Goal: Task Accomplishment & Management: Manage account settings

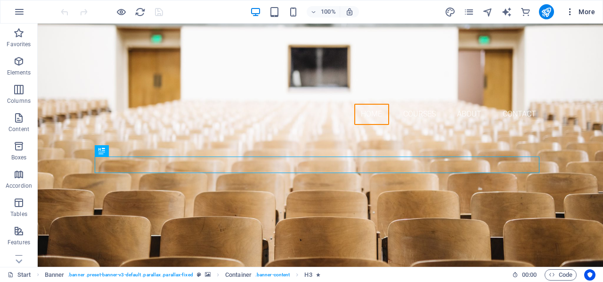
click at [589, 16] on span "More" at bounding box center [581, 11] width 30 height 9
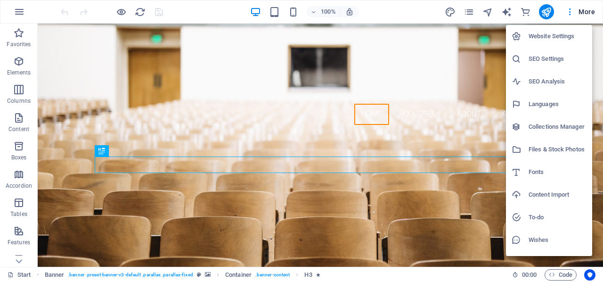
click at [562, 37] on h6 "Website Settings" at bounding box center [558, 36] width 58 height 11
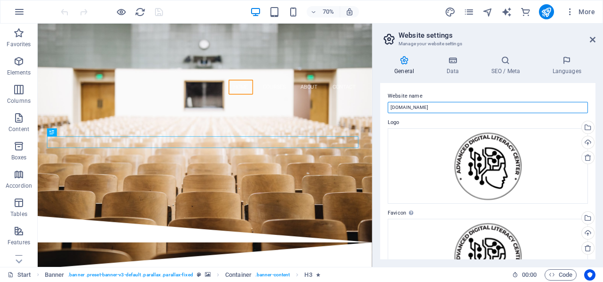
drag, startPoint x: 496, startPoint y: 129, endPoint x: 494, endPoint y: 152, distance: 23.7
click at [417, 104] on input "[DOMAIN_NAME]" at bounding box center [488, 107] width 200 height 11
type input "a"
type input "Advanced Digital Literacy Center"
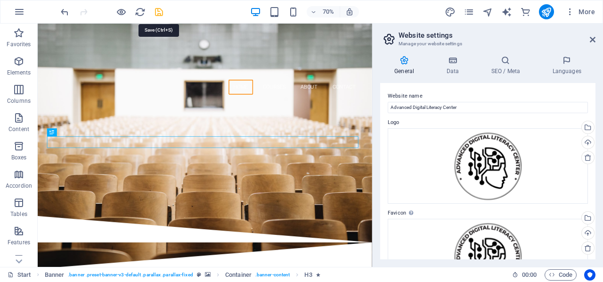
click at [161, 15] on icon "save" at bounding box center [159, 12] width 11 height 11
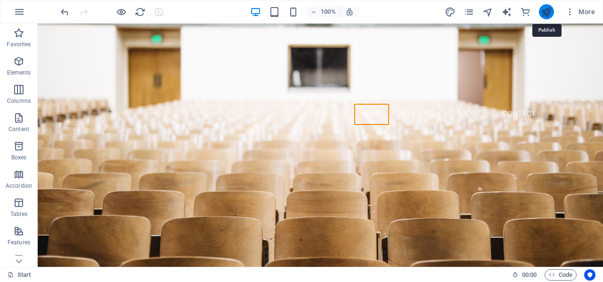
click at [550, 16] on icon "publish" at bounding box center [546, 12] width 11 height 11
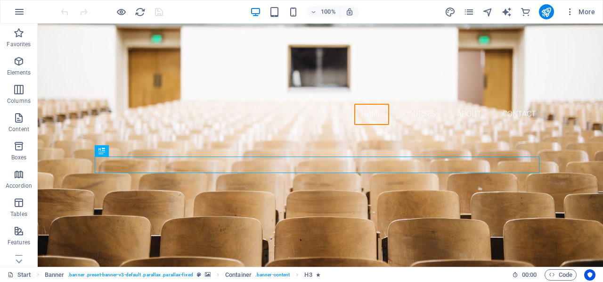
scroll to position [1, 0]
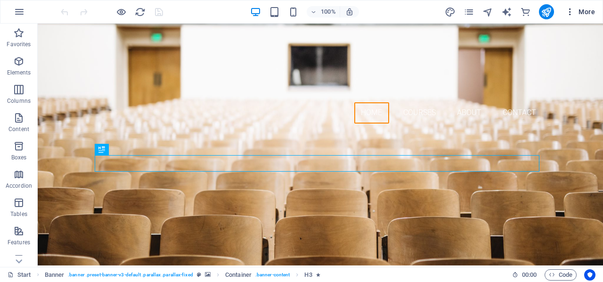
click at [588, 13] on span "More" at bounding box center [581, 11] width 30 height 9
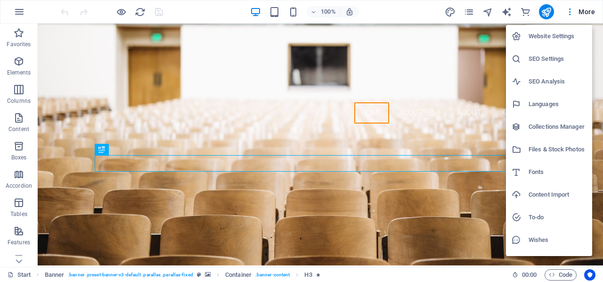
click at [555, 40] on h6 "Website Settings" at bounding box center [558, 36] width 58 height 11
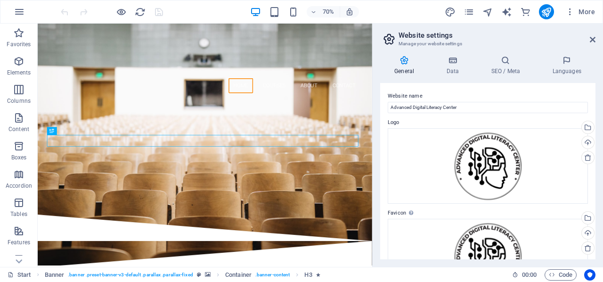
drag, startPoint x: 594, startPoint y: 93, endPoint x: 593, endPoint y: 122, distance: 28.3
click at [593, 122] on div "Website name Advanced Digital Literacy Center Logo Drag files here, click to ch…" at bounding box center [487, 171] width 215 height 176
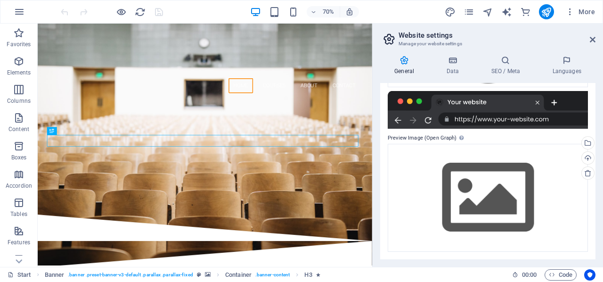
scroll to position [0, 0]
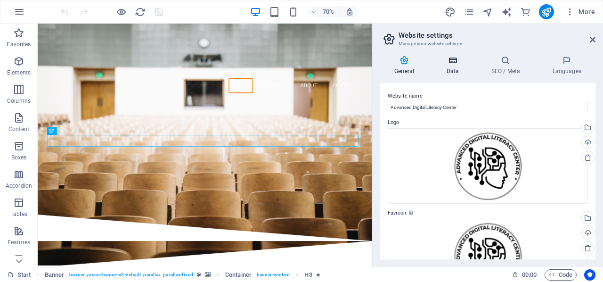
click at [453, 66] on h4 "Data" at bounding box center [454, 66] width 45 height 20
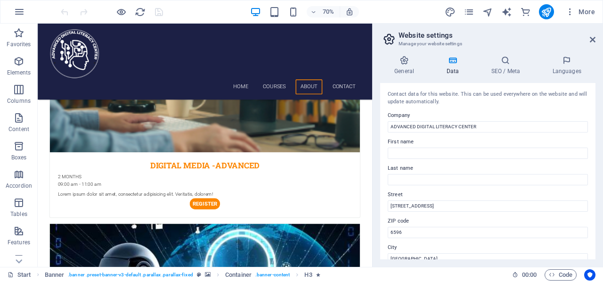
scroll to position [1298, 0]
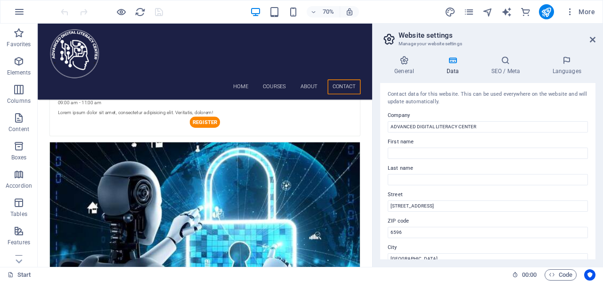
drag, startPoint x: 512, startPoint y: 90, endPoint x: 417, endPoint y: 273, distance: 206.4
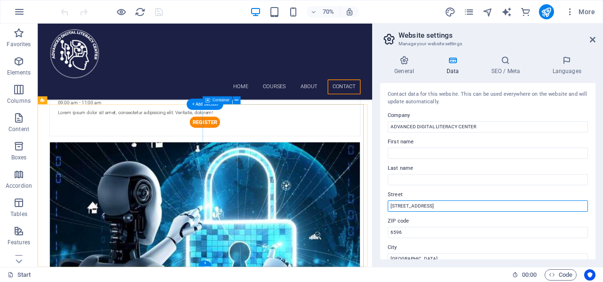
drag, startPoint x: 470, startPoint y: 231, endPoint x: 504, endPoint y: 289, distance: 68.2
click at [433, 205] on input "[STREET_ADDRESS]" at bounding box center [488, 205] width 200 height 11
type input "3"
type input "4th Floor Raha Towers, Mezzanine AFED Tower,"
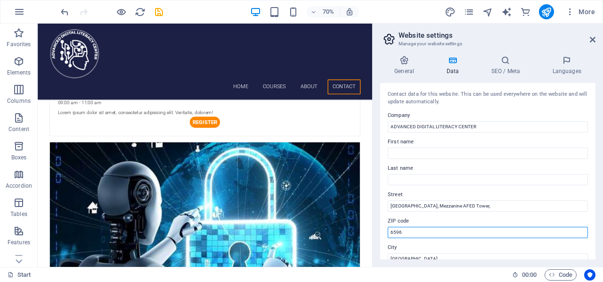
click at [392, 234] on input "6596" at bounding box center [488, 232] width 200 height 11
click at [389, 232] on input "6596" at bounding box center [488, 232] width 200 height 11
click at [392, 230] on input "P O Box 6596" at bounding box center [488, 232] width 200 height 11
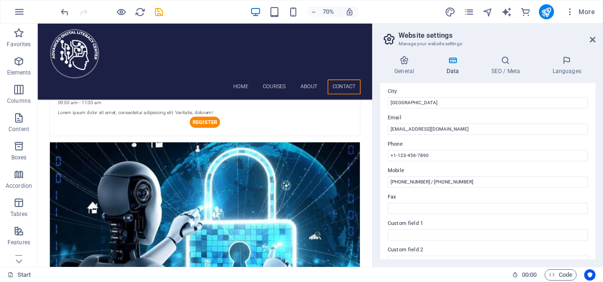
scroll to position [157, 0]
type input ",P O Box 6596"
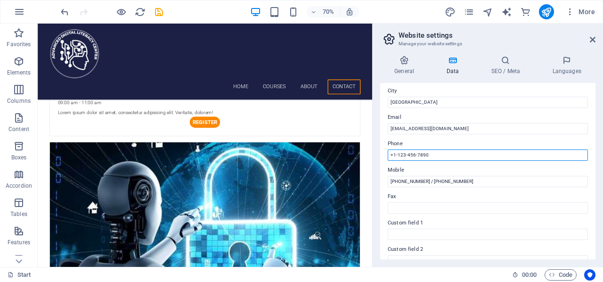
drag, startPoint x: 492, startPoint y: 181, endPoint x: 500, endPoint y: 206, distance: 26.1
drag, startPoint x: 436, startPoint y: 154, endPoint x: 384, endPoint y: 151, distance: 51.5
click at [384, 151] on div "Contact data for this website. This can be used everywhere on the website and w…" at bounding box center [487, 171] width 215 height 176
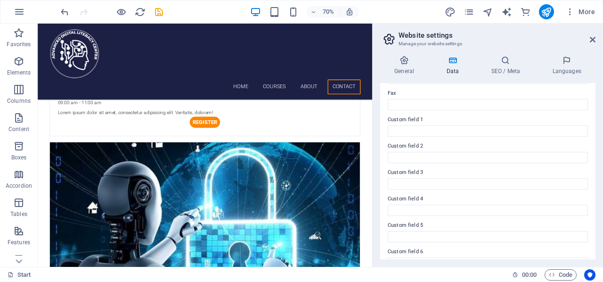
scroll to position [276, 0]
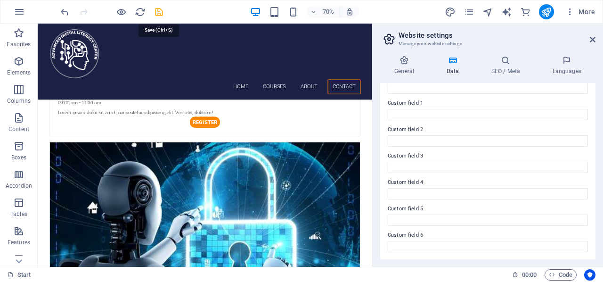
click at [160, 12] on icon "save" at bounding box center [159, 12] width 11 height 11
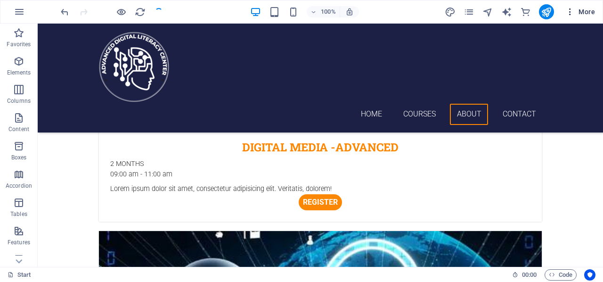
click at [569, 13] on icon "button" at bounding box center [570, 11] width 9 height 9
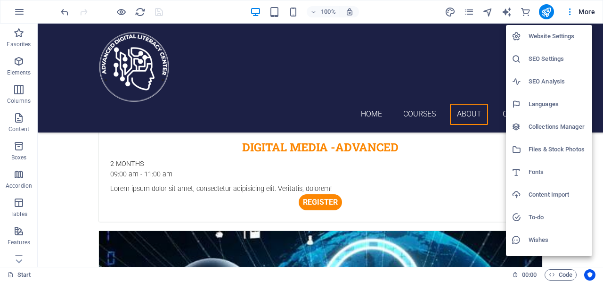
click at [566, 38] on h6 "Website Settings" at bounding box center [558, 36] width 58 height 11
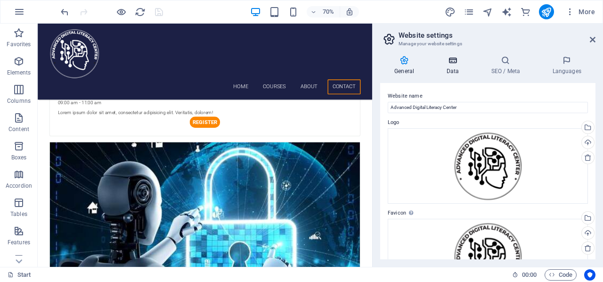
click at [456, 68] on h4 "Data" at bounding box center [454, 66] width 45 height 20
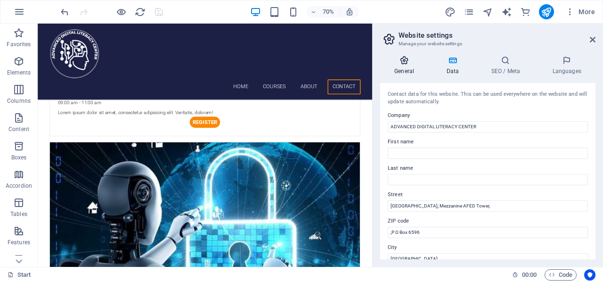
click at [414, 71] on h4 "General" at bounding box center [406, 66] width 52 height 20
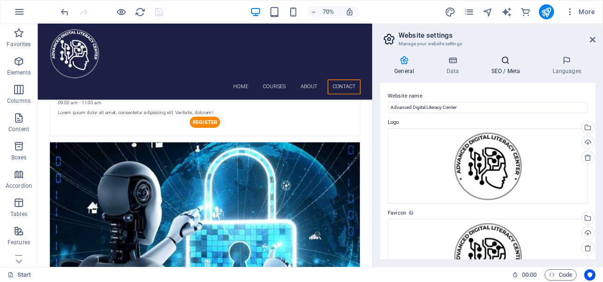
click at [517, 68] on h4 "SEO / Meta" at bounding box center [507, 66] width 61 height 20
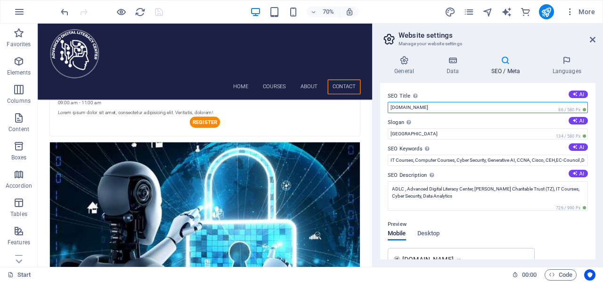
click at [484, 107] on input "[DOMAIN_NAME]" at bounding box center [488, 107] width 200 height 11
drag, startPoint x: 429, startPoint y: 107, endPoint x: 382, endPoint y: 108, distance: 46.7
click at [382, 108] on div "SEO Title The title of your website - make it something that stands out in sear…" at bounding box center [487, 171] width 215 height 176
type input "a"
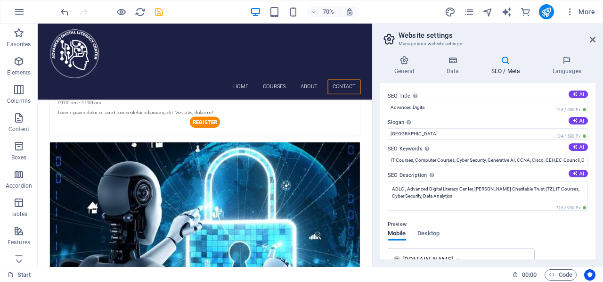
drag, startPoint x: 593, startPoint y: 121, endPoint x: 595, endPoint y: 154, distance: 32.6
click at [595, 154] on div "SEO Title The title of your website - make it something that stands out in sear…" at bounding box center [487, 171] width 215 height 176
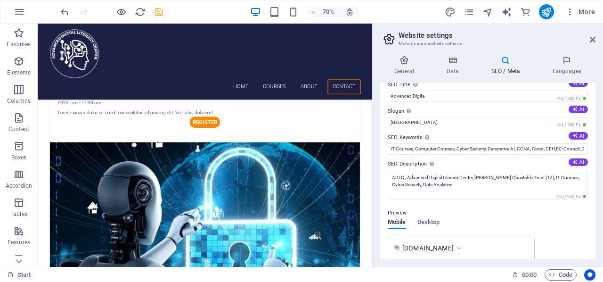
scroll to position [0, 0]
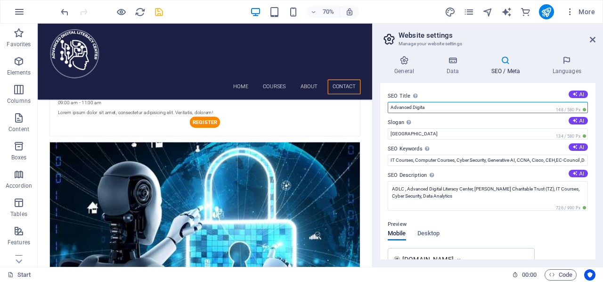
click at [474, 110] on input "Advanced Digita" at bounding box center [488, 107] width 200 height 11
type input "Advanced Digital Literacy Center"
drag, startPoint x: 596, startPoint y: 104, endPoint x: 600, endPoint y: 150, distance: 46.4
click at [600, 150] on div "General Data SEO / Meta Languages Website name Advanced Digital Literacy Center…" at bounding box center [488, 157] width 231 height 219
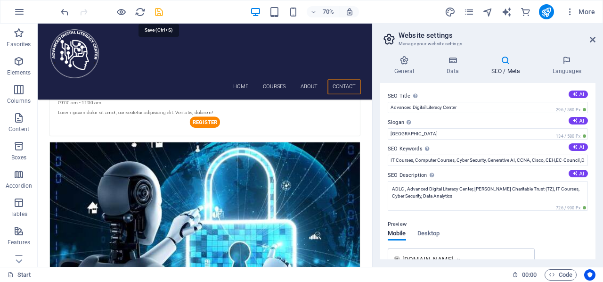
click at [162, 14] on icon "save" at bounding box center [159, 12] width 11 height 11
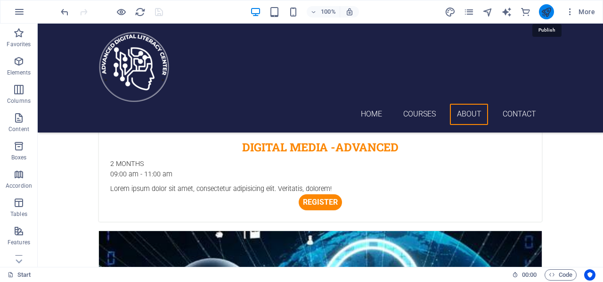
click at [544, 16] on icon "publish" at bounding box center [546, 12] width 11 height 11
